Goal: Task Accomplishment & Management: Use online tool/utility

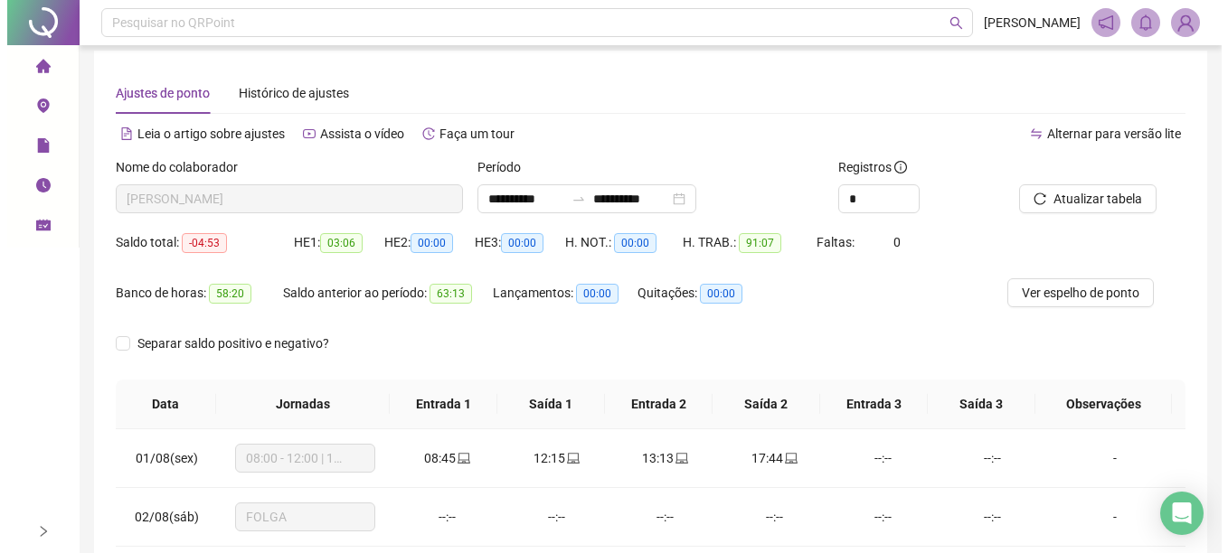
scroll to position [251, 0]
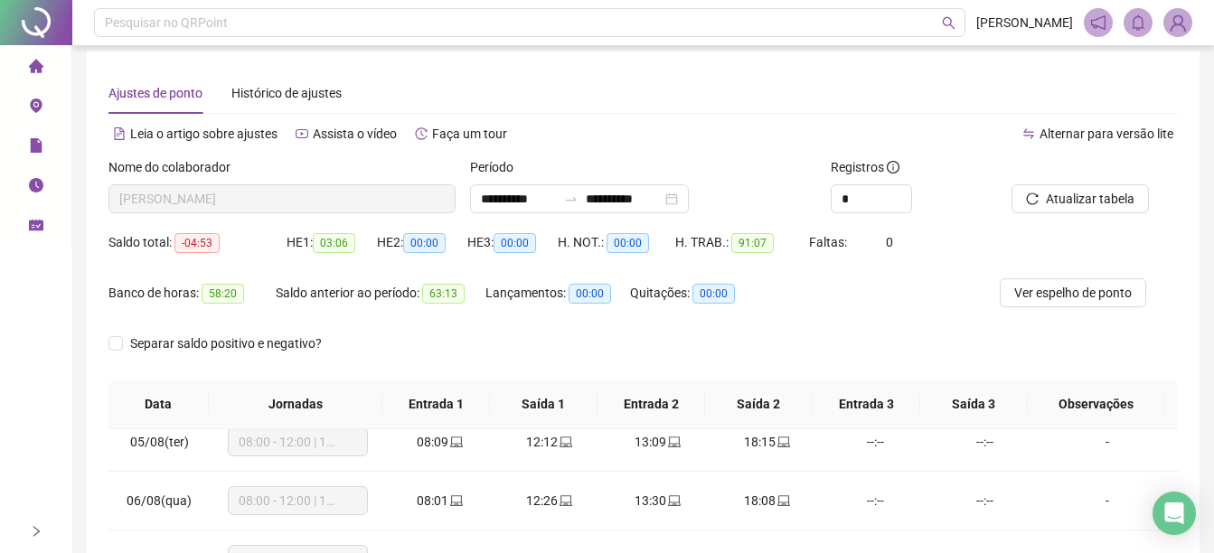
click at [40, 105] on icon "environment" at bounding box center [36, 106] width 12 height 14
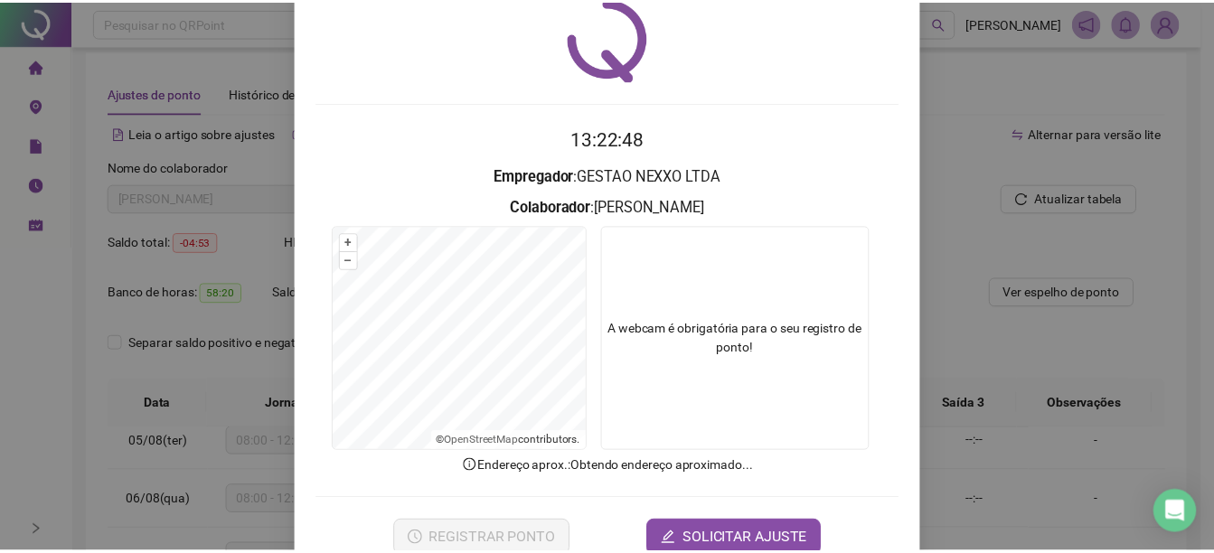
scroll to position [113, 0]
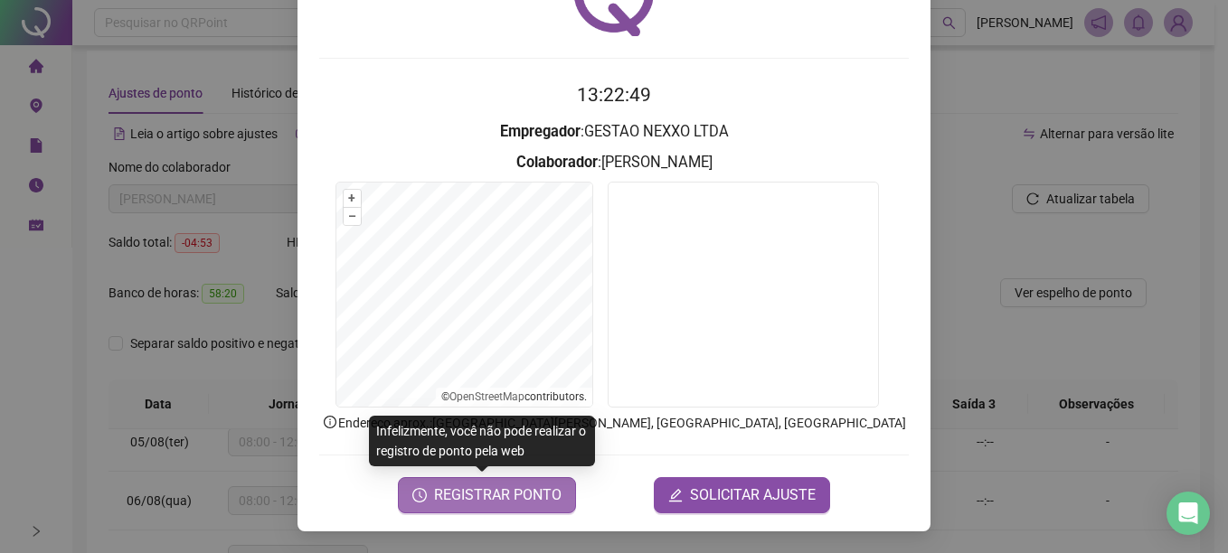
click at [520, 506] on button "REGISTRAR PONTO" at bounding box center [487, 495] width 178 height 36
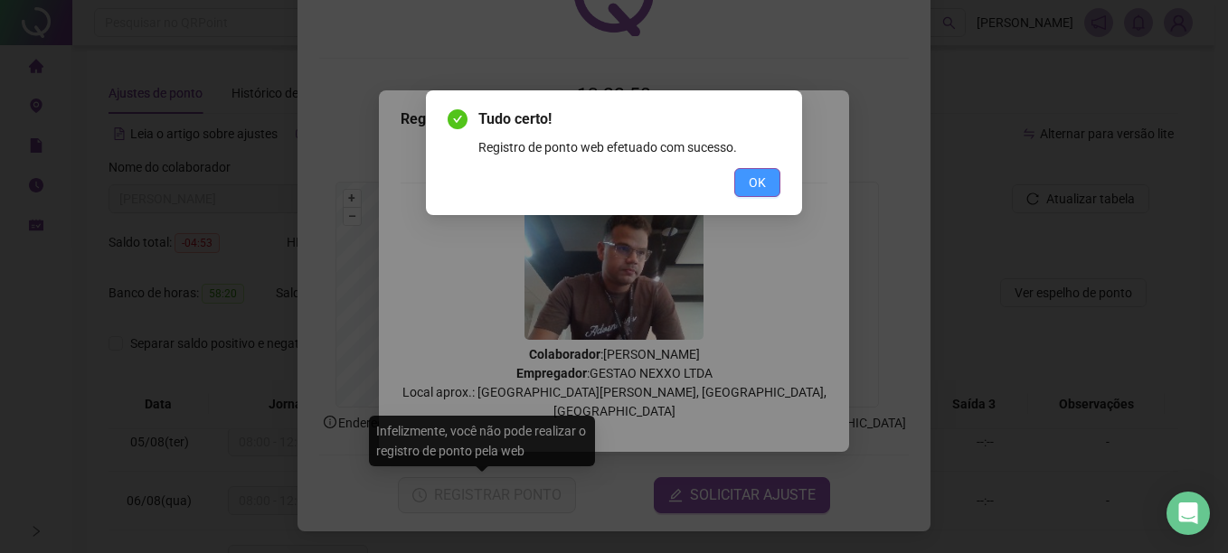
click at [758, 176] on span "OK" at bounding box center [757, 183] width 17 height 20
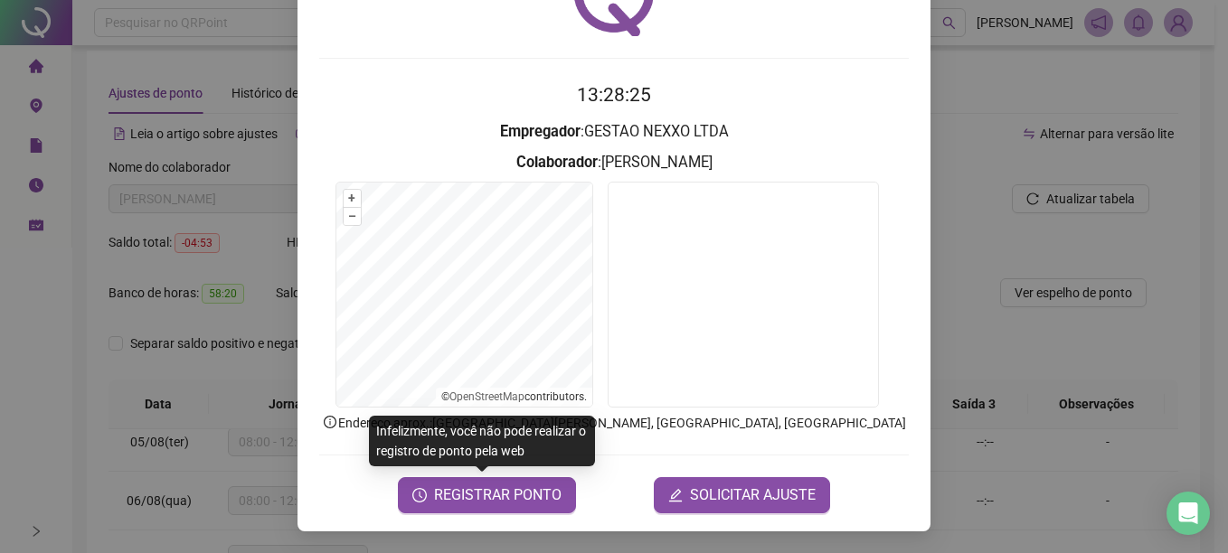
drag, startPoint x: 198, startPoint y: 388, endPoint x: 213, endPoint y: 188, distance: 200.4
click at [191, 382] on div "Registro de ponto web 13:28:25 Empregador : GESTAO NEXXO LTDA Colaborador : MAT…" at bounding box center [614, 276] width 1228 height 553
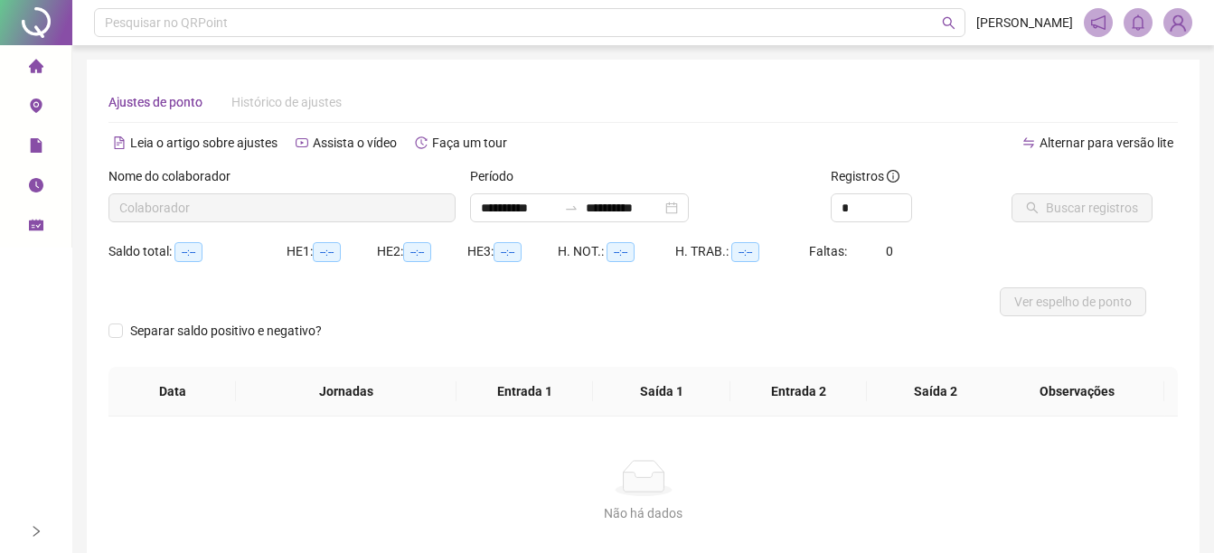
type input "**********"
click at [34, 146] on icon "file" at bounding box center [36, 145] width 12 height 14
click at [1060, 221] on button "Buscar registros" at bounding box center [1082, 207] width 141 height 29
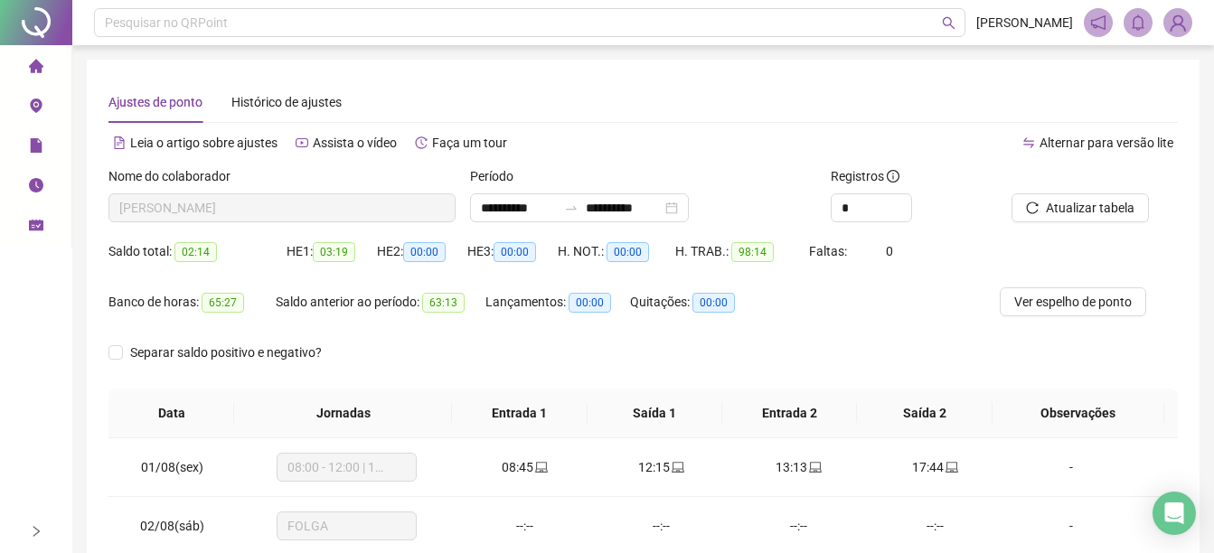
click at [211, 306] on span "65:27" at bounding box center [223, 303] width 42 height 20
click at [231, 300] on span "65:27" at bounding box center [223, 303] width 42 height 20
drag, startPoint x: 207, startPoint y: 301, endPoint x: 485, endPoint y: 297, distance: 277.6
click at [406, 297] on div "Banco de horas: 65:27 Saldo anterior ao período: 63:13 Lançamentos: 00:00 Quita…" at bounding box center [509, 312] width 802 height 51
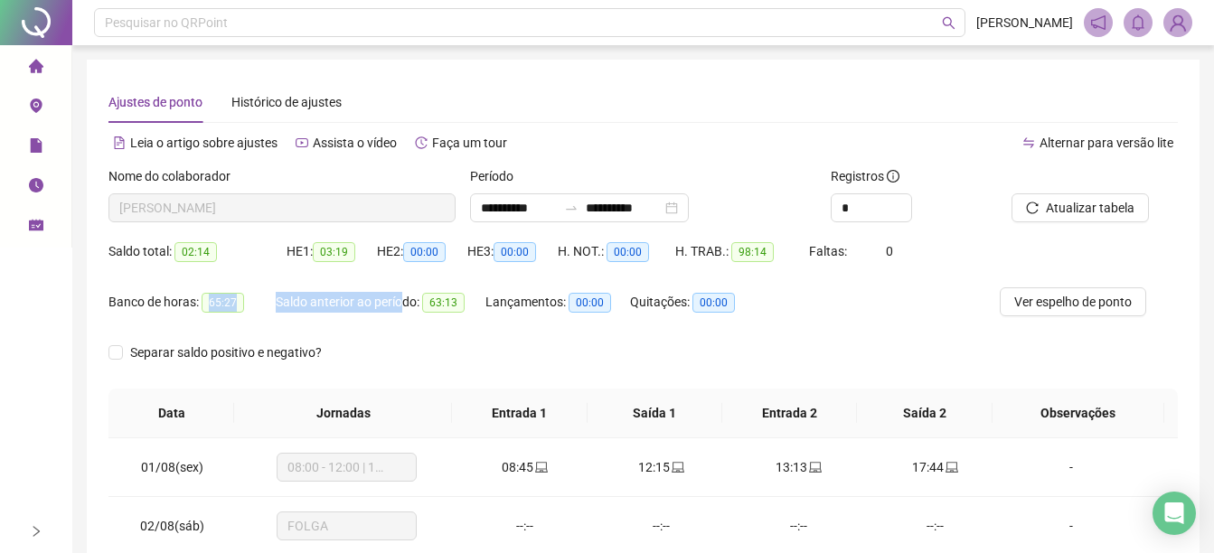
click at [220, 300] on span "65:27" at bounding box center [223, 303] width 42 height 20
